Goal: Information Seeking & Learning: Find specific page/section

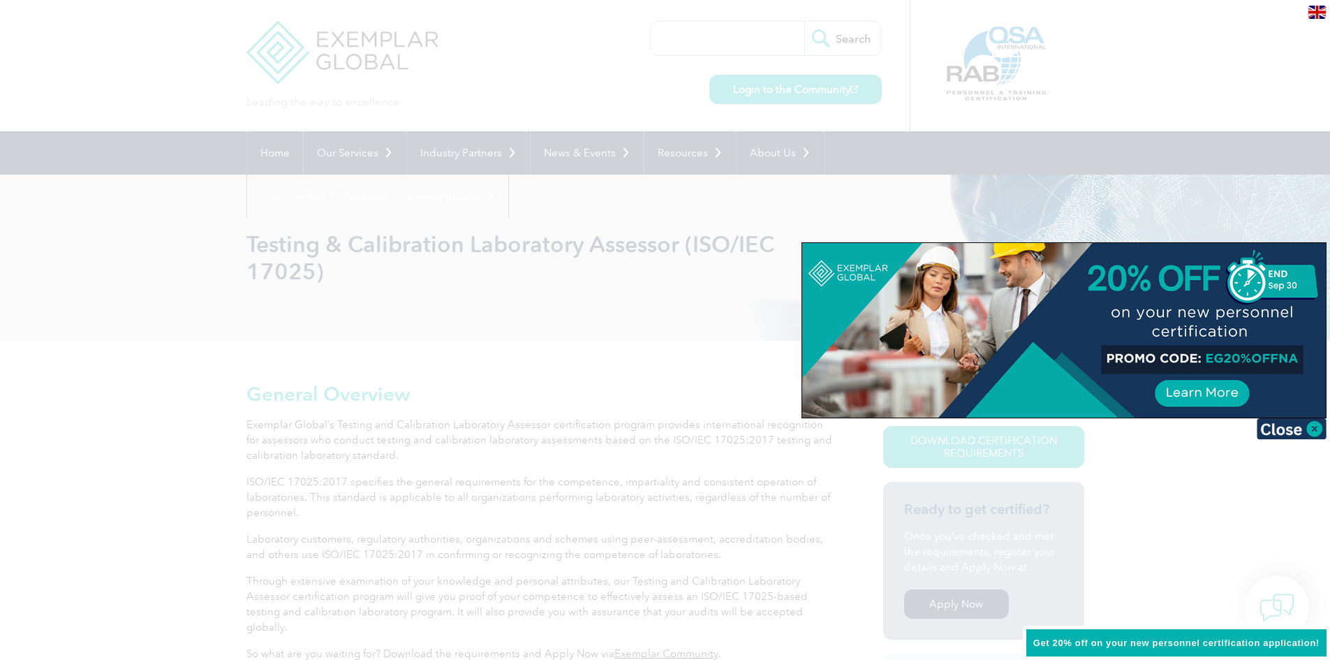
click at [579, 293] on div at bounding box center [665, 330] width 1330 height 660
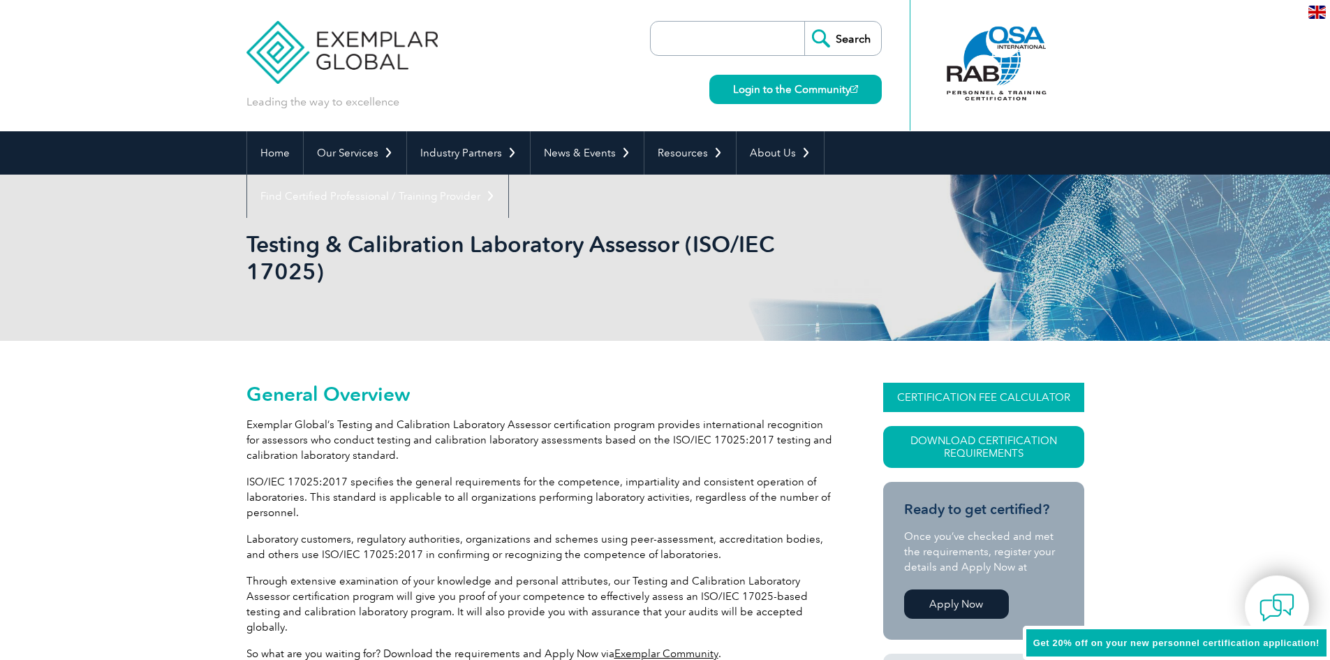
click at [954, 392] on link "CERTIFICATION FEE CALCULATOR" at bounding box center [983, 397] width 201 height 29
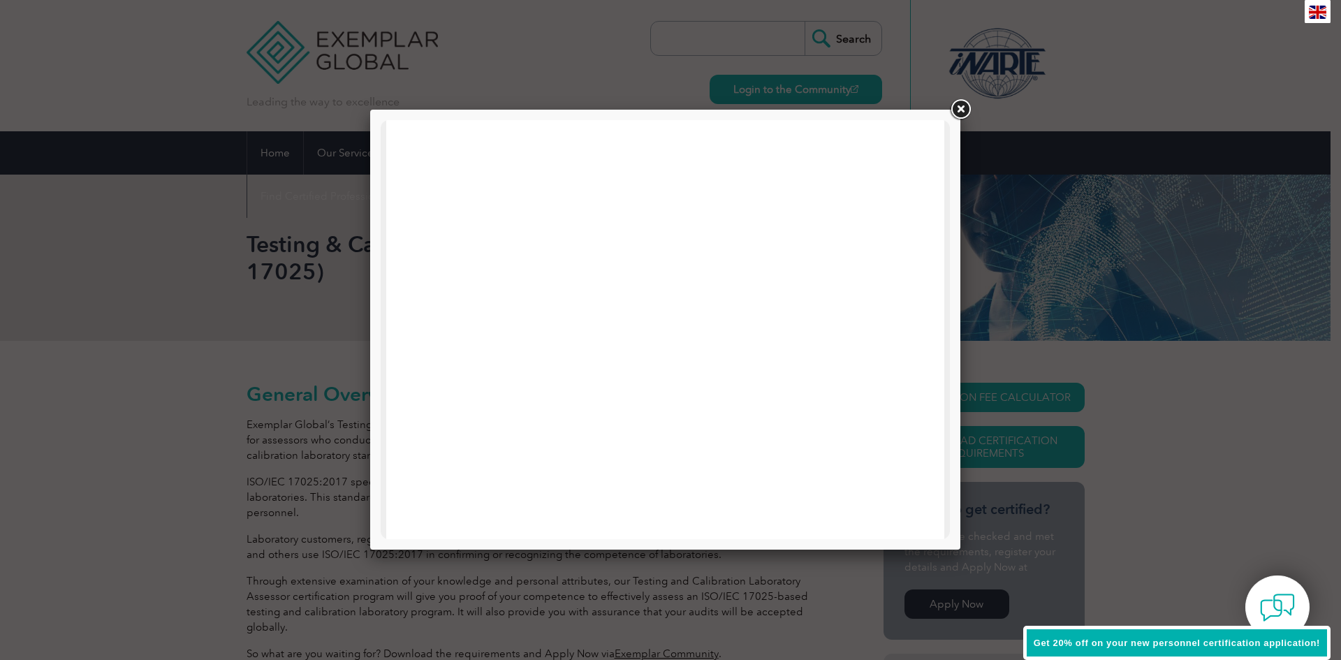
drag, startPoint x: 1033, startPoint y: 264, endPoint x: 983, endPoint y: 142, distance: 131.9
click at [1031, 258] on div at bounding box center [670, 330] width 1341 height 660
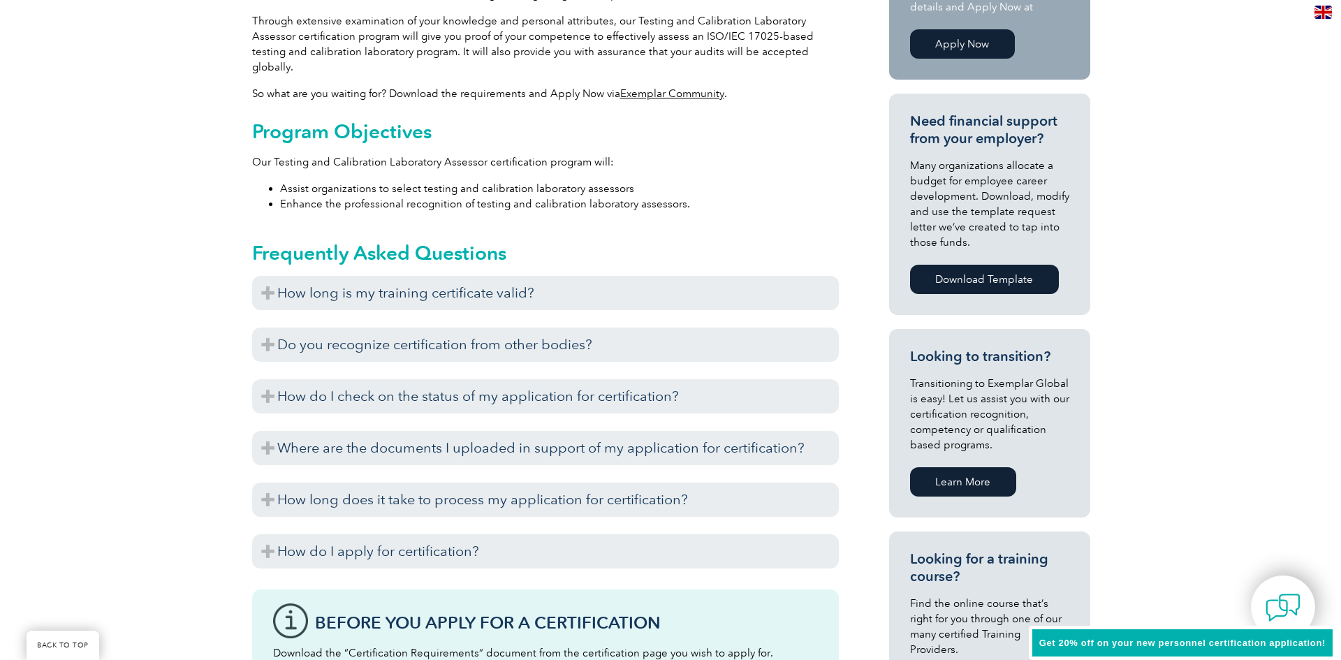
scroll to position [195, 0]
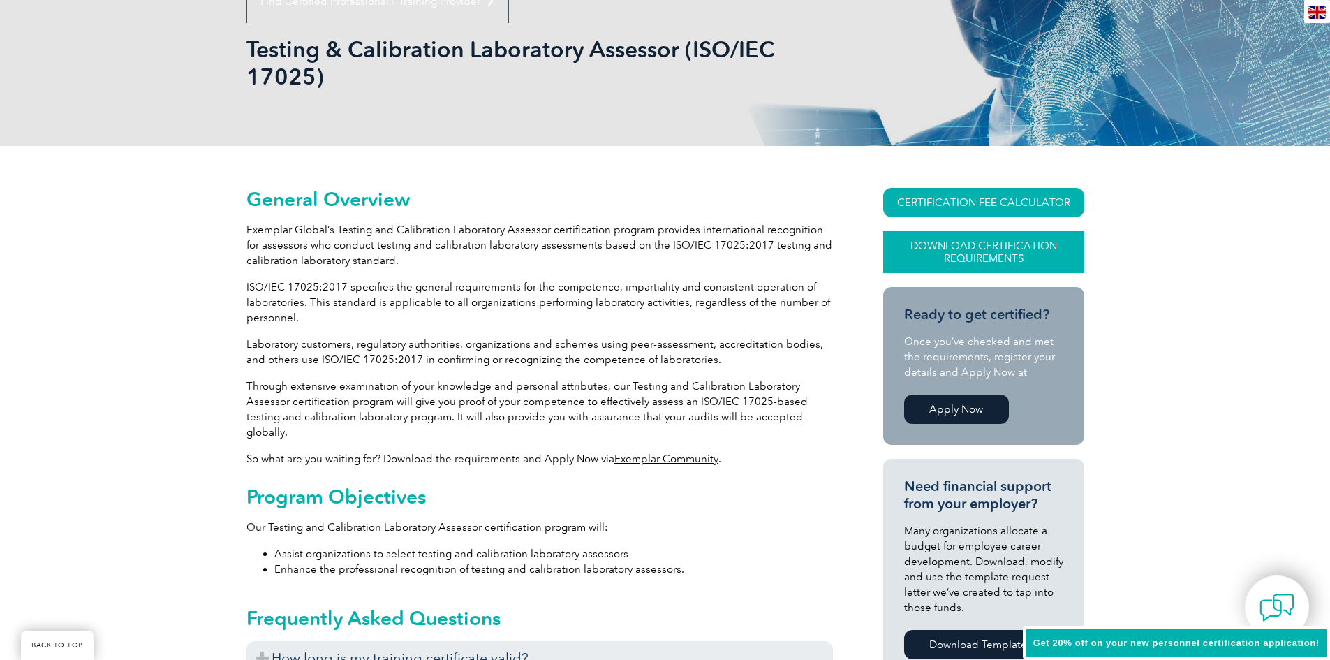
click at [1004, 255] on link "Download Certification Requirements" at bounding box center [983, 252] width 201 height 42
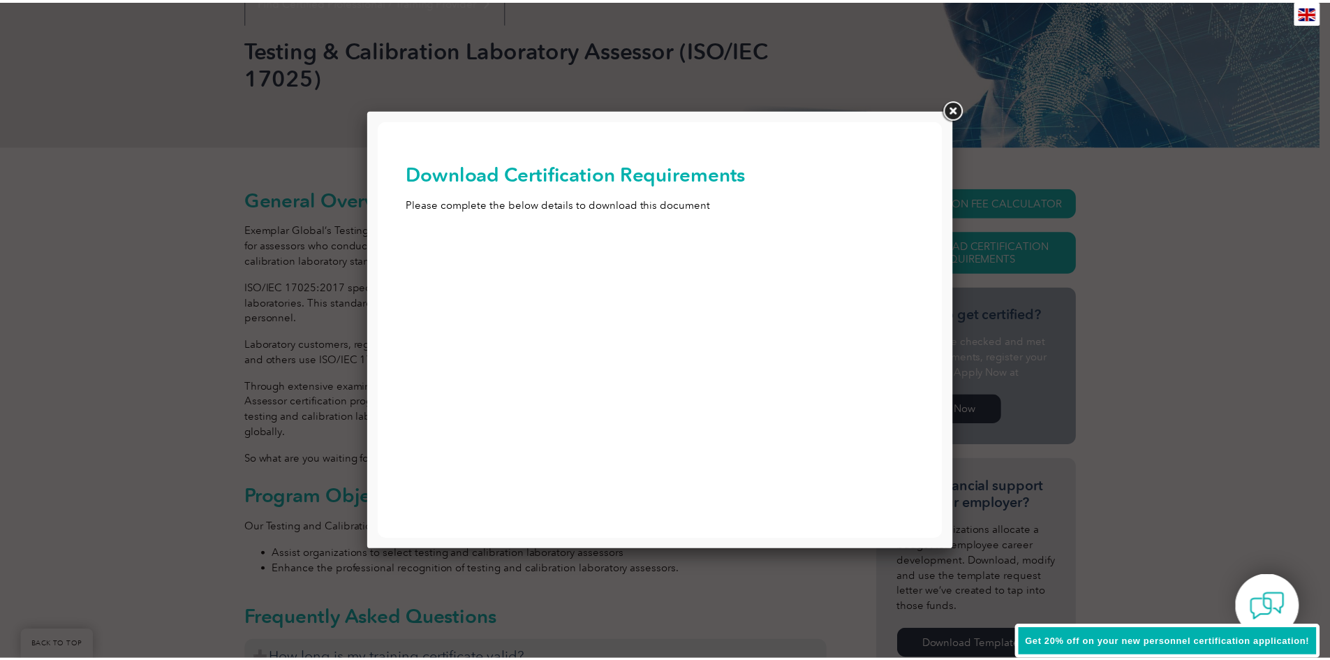
scroll to position [0, 0]
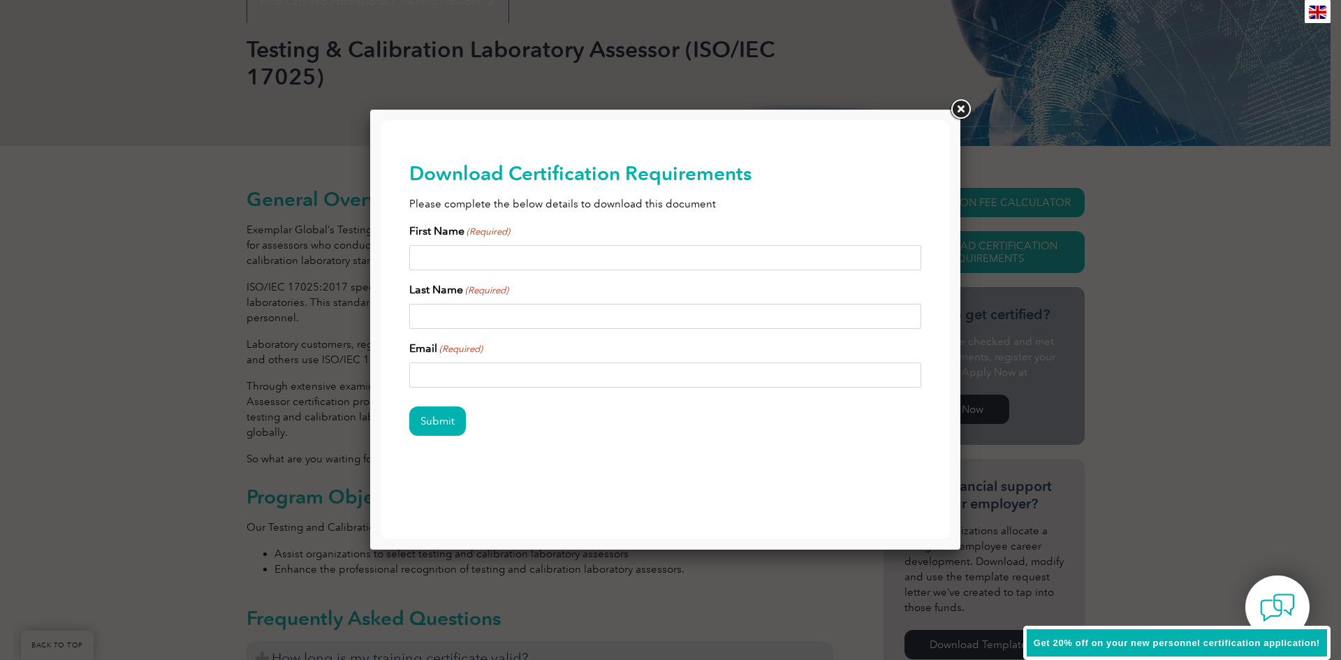
click at [952, 104] on link at bounding box center [960, 109] width 25 height 25
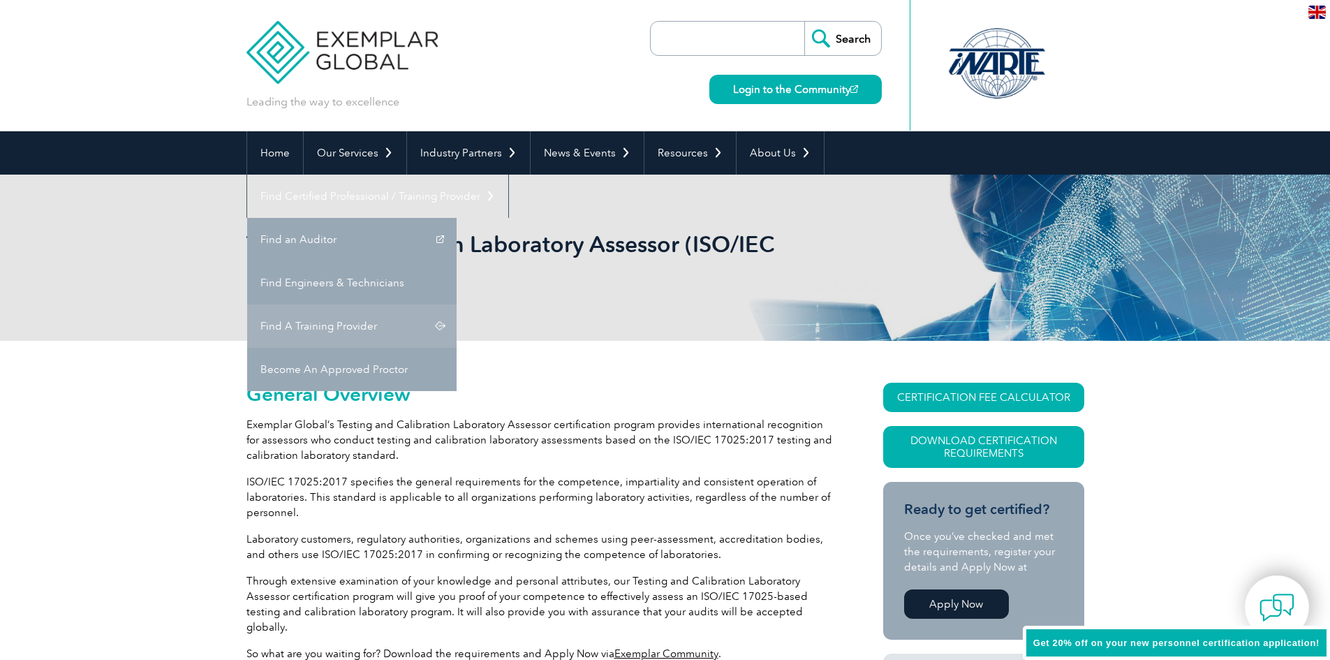
click at [457, 304] on link "Find A Training Provider" at bounding box center [351, 325] width 209 height 43
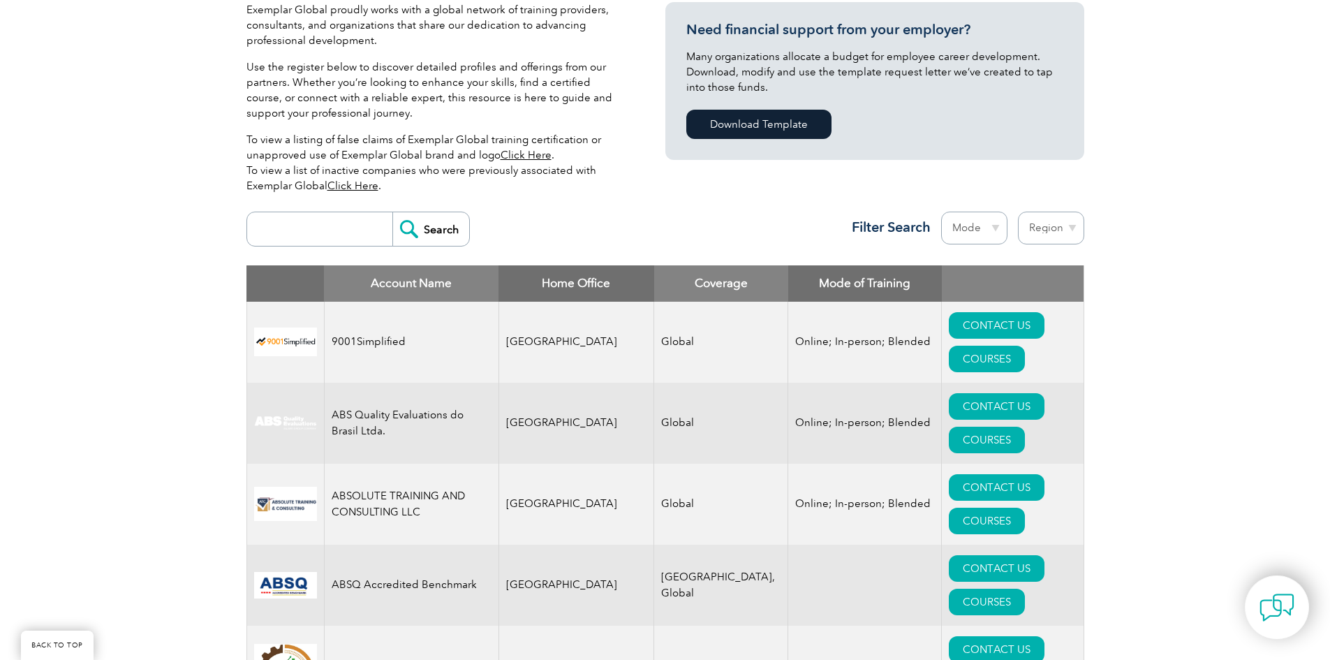
scroll to position [349, 0]
click at [1047, 216] on select "Region Australia Bahrain Bangladesh Brazil Canada Colombia Dominican Republic E…" at bounding box center [1051, 227] width 66 height 33
select select "Pakistan"
click at [1018, 211] on select "Region Australia Bahrain Bangladesh Brazil Canada Colombia Dominican Republic E…" at bounding box center [1051, 227] width 66 height 33
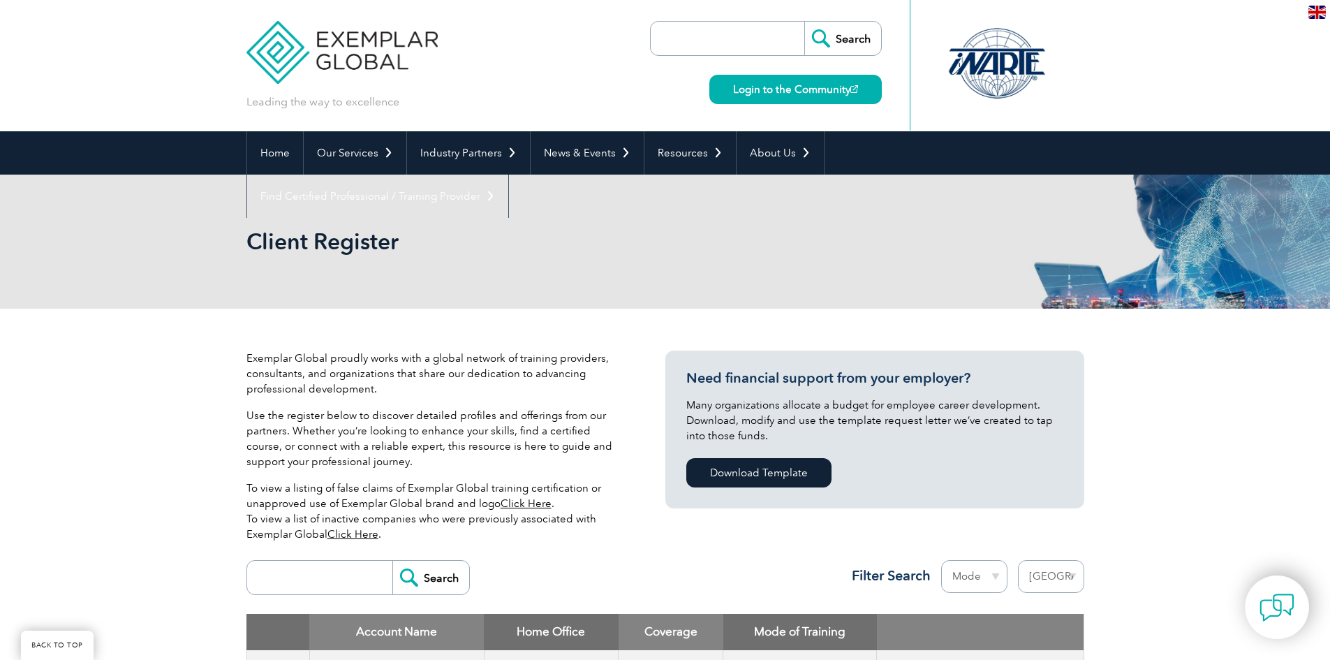
select select "Pakistan"
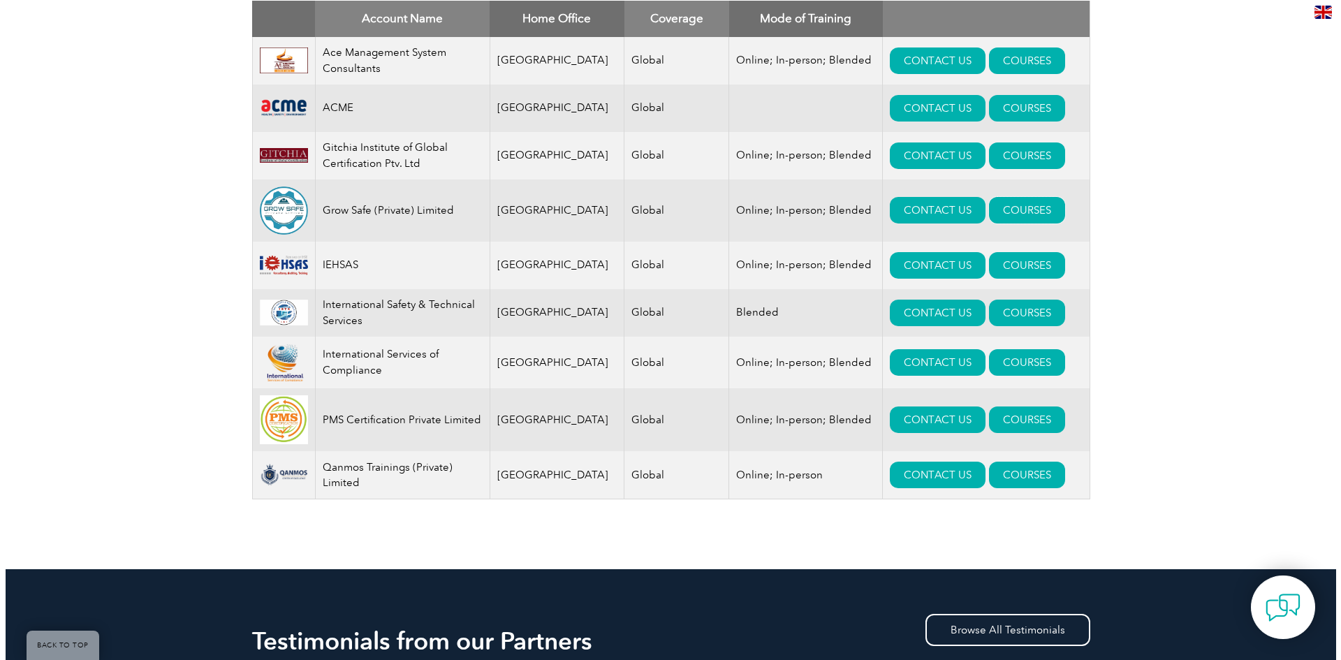
scroll to position [614, 0]
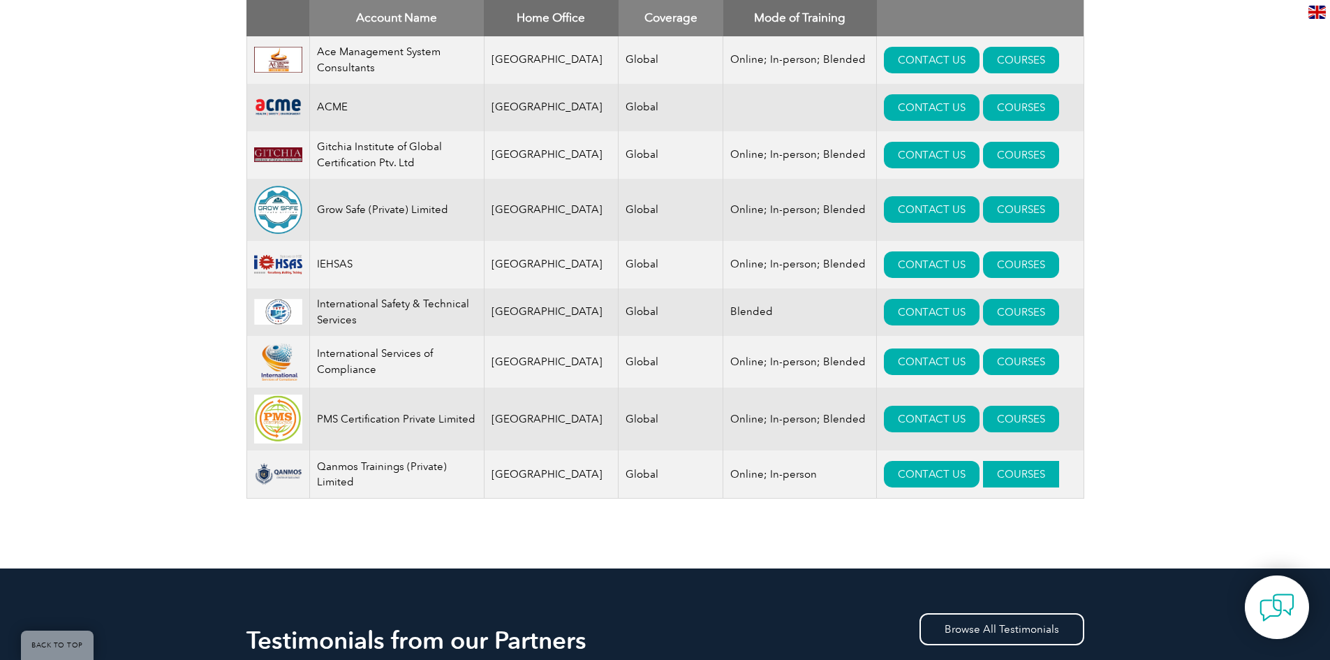
click at [991, 476] on link "COURSES" at bounding box center [1021, 474] width 76 height 27
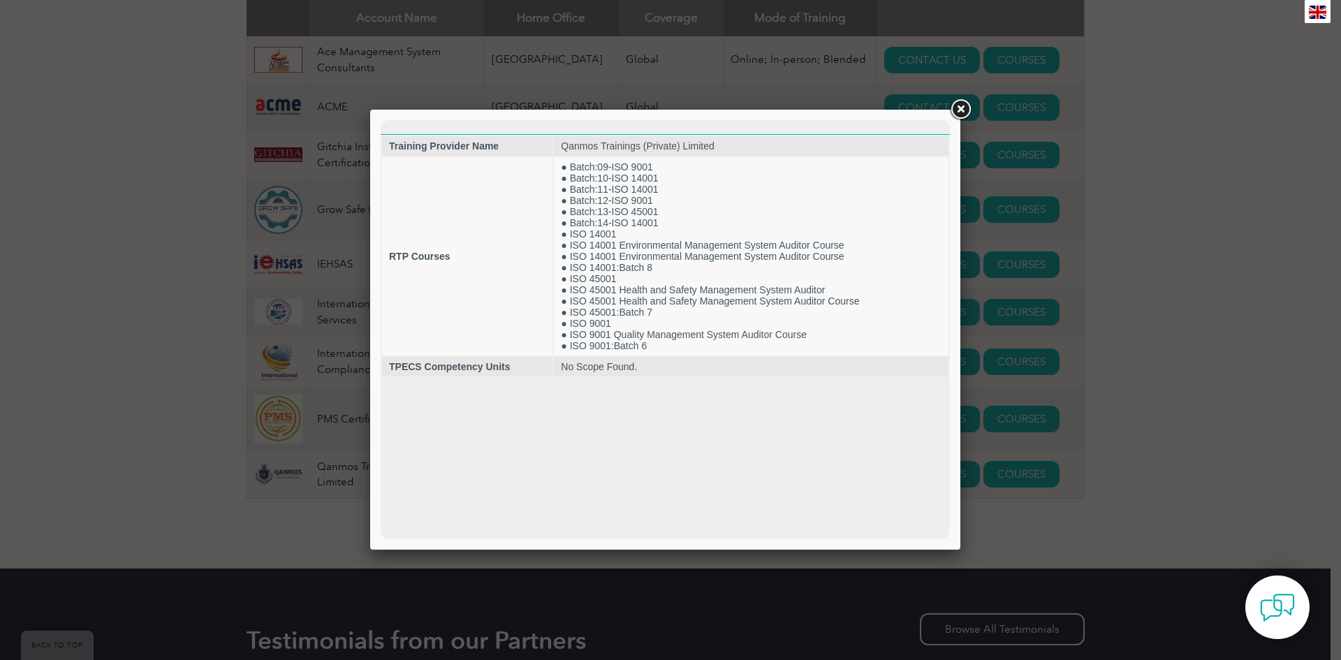
scroll to position [0, 0]
click at [953, 99] on link at bounding box center [960, 109] width 25 height 25
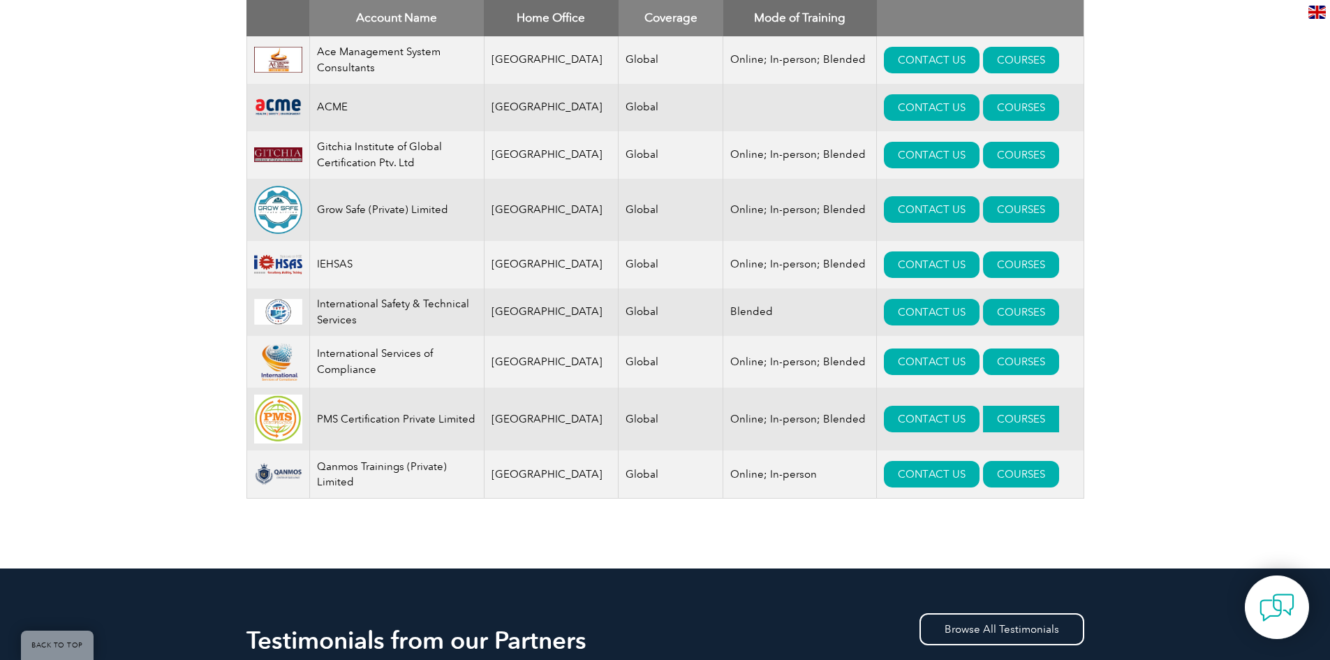
click at [993, 421] on link "COURSES" at bounding box center [1021, 419] width 76 height 27
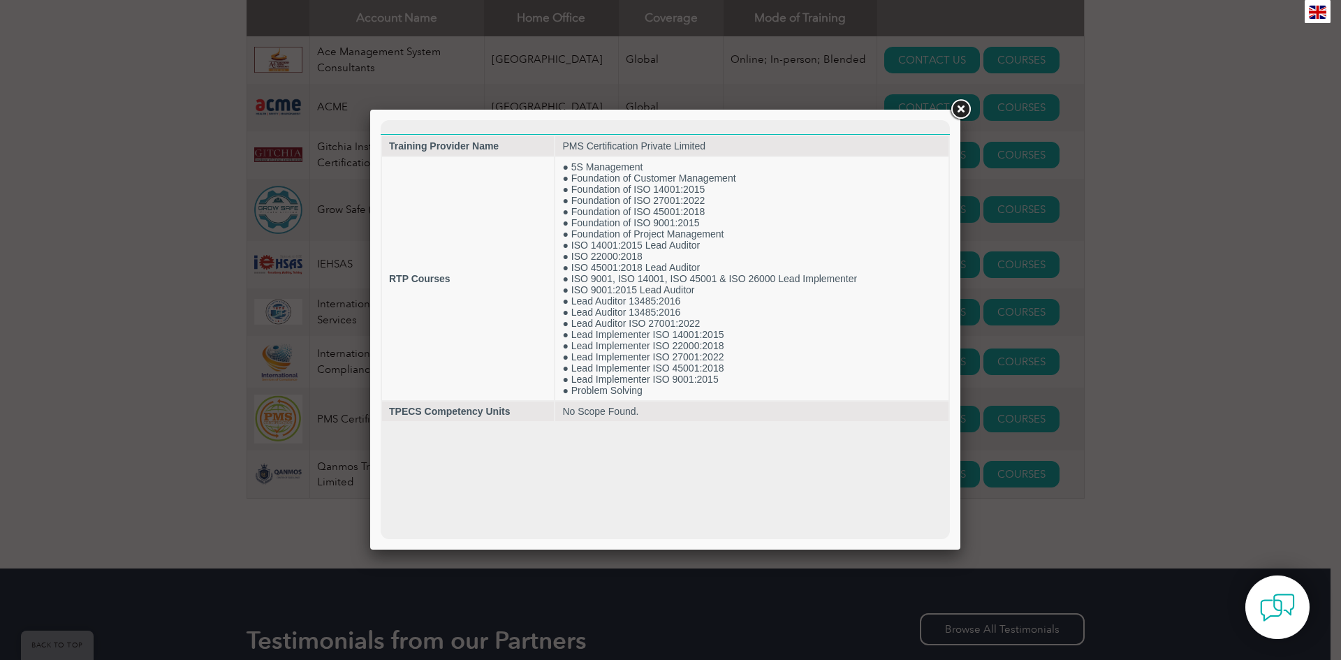
click at [962, 110] on link at bounding box center [960, 109] width 25 height 25
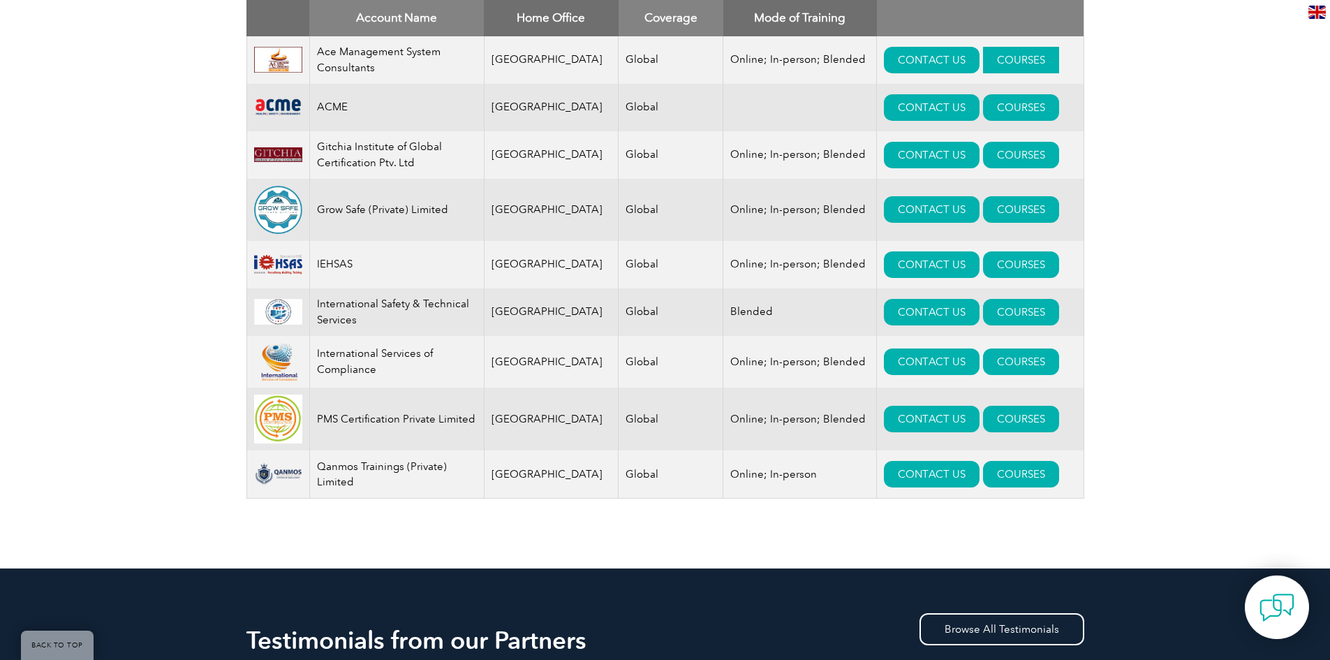
click at [983, 65] on link "COURSES" at bounding box center [1021, 60] width 76 height 27
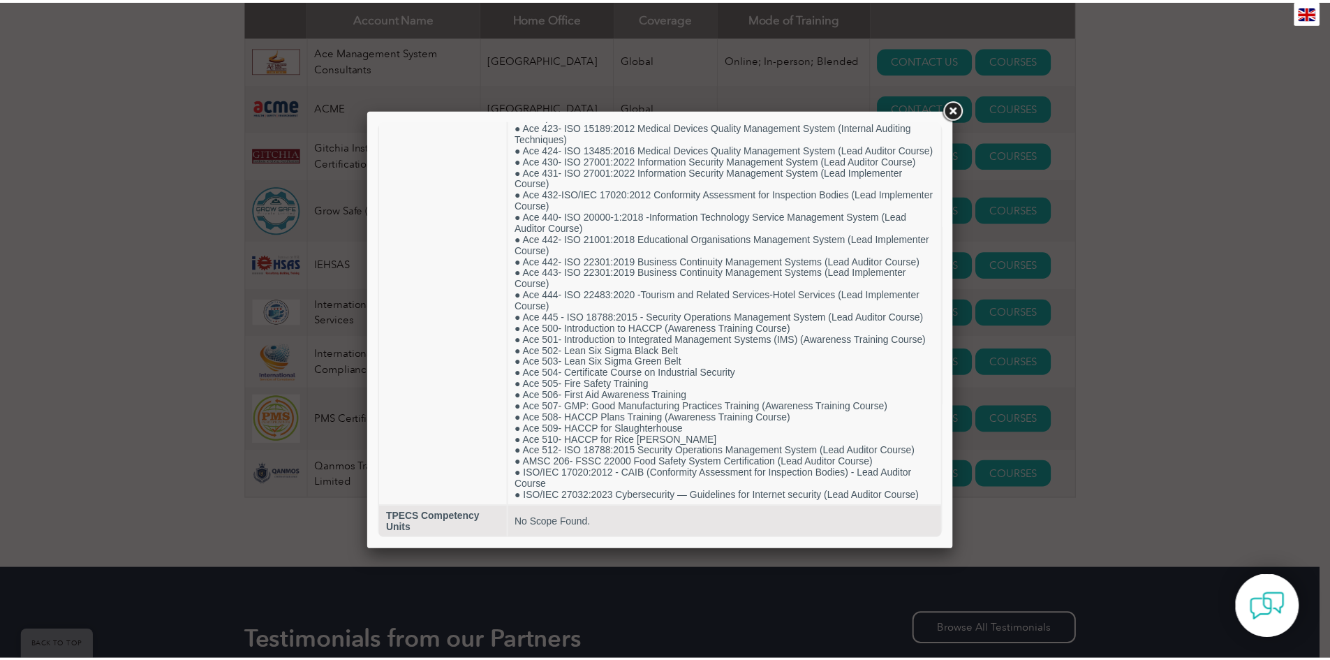
scroll to position [464, 0]
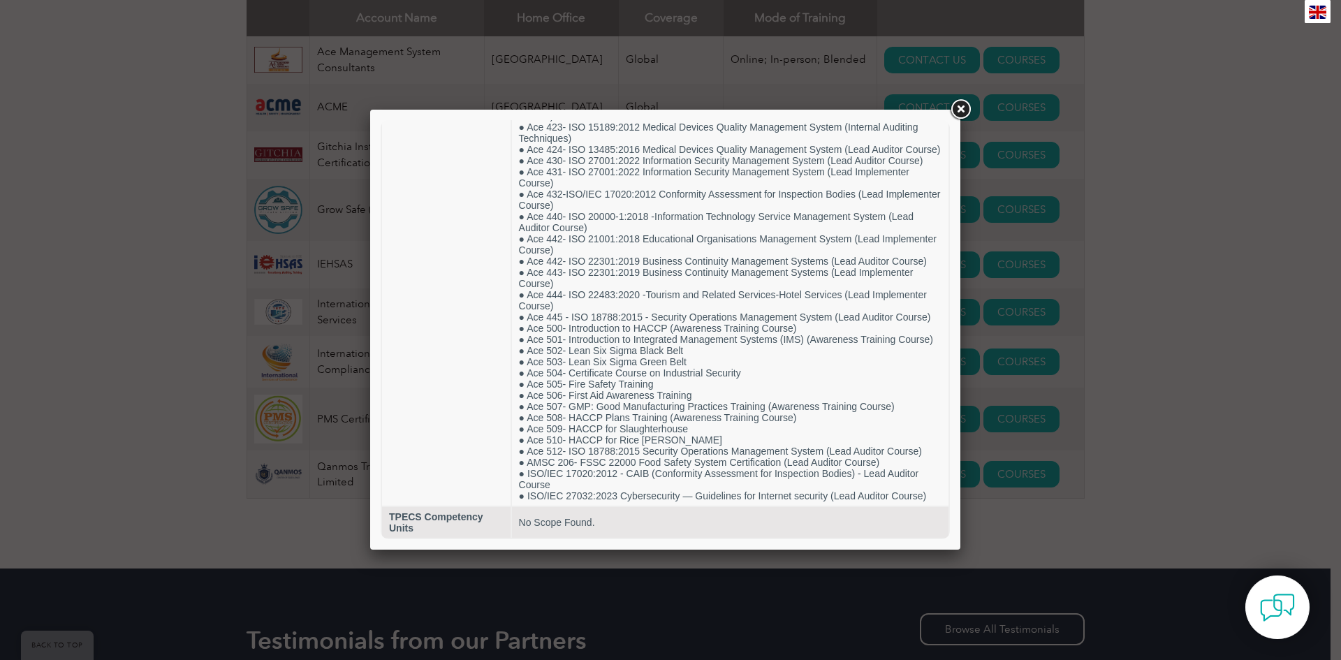
click at [959, 115] on link at bounding box center [960, 109] width 25 height 25
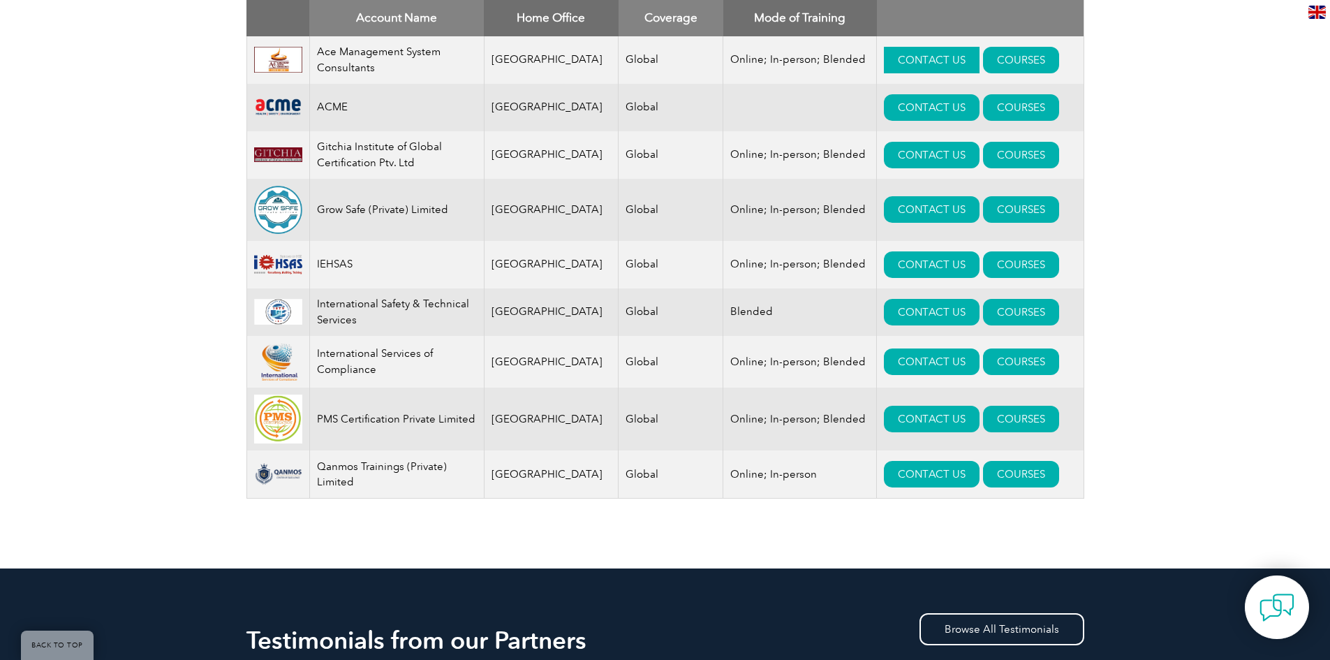
click at [909, 61] on link "CONTACT US" at bounding box center [932, 60] width 96 height 27
